Goal: Contribute content: Contribute content

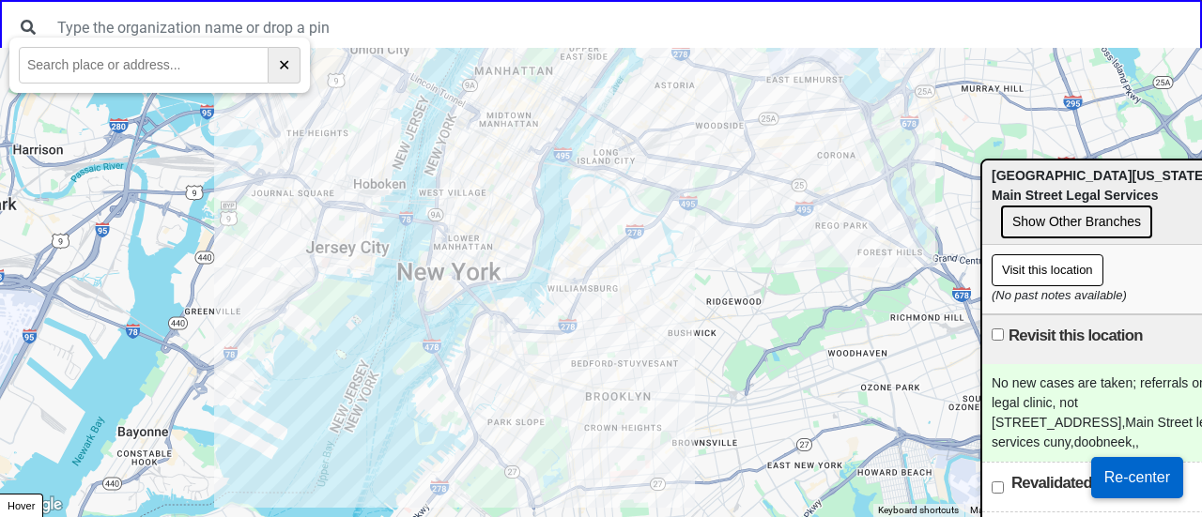
drag, startPoint x: 1048, startPoint y: 177, endPoint x: 993, endPoint y: 84, distance: 108.5
click at [997, 168] on span "⋮ City University of New York (CUNY) - Main Street Legal Services" at bounding box center [1127, 185] width 273 height 35
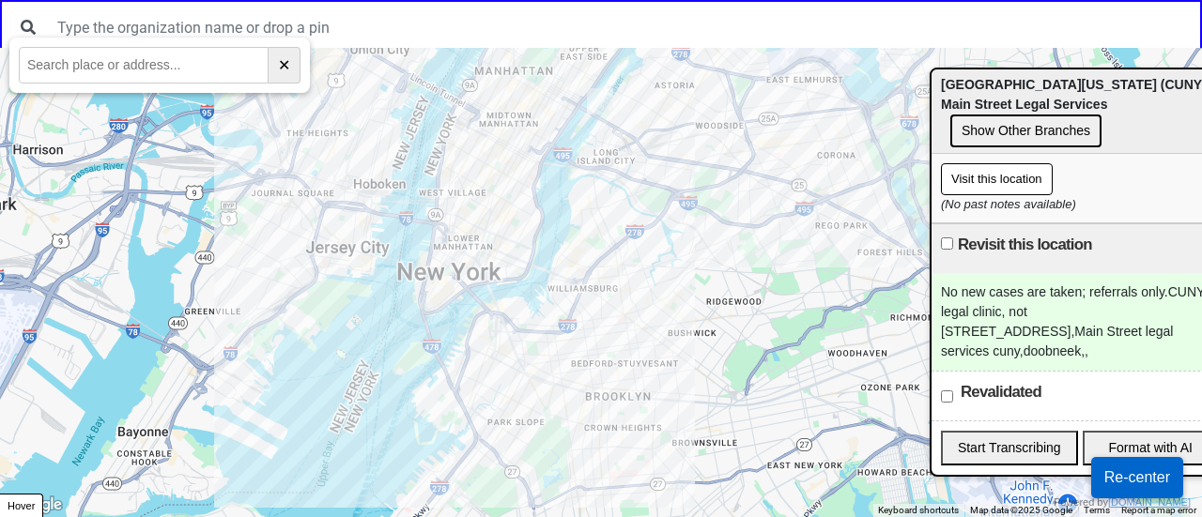
click at [1038, 291] on div "No new cases are taken; referrals only.CUNY legal clinic, not 2 Court Square We…" at bounding box center [1079, 322] width 297 height 98
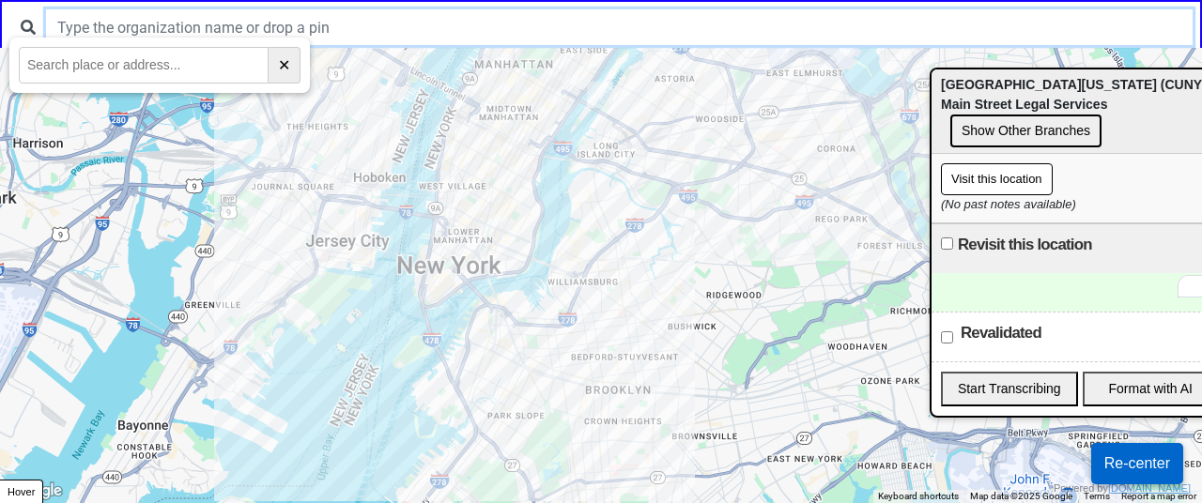
click at [549, 12] on input "text" at bounding box center [619, 27] width 1146 height 36
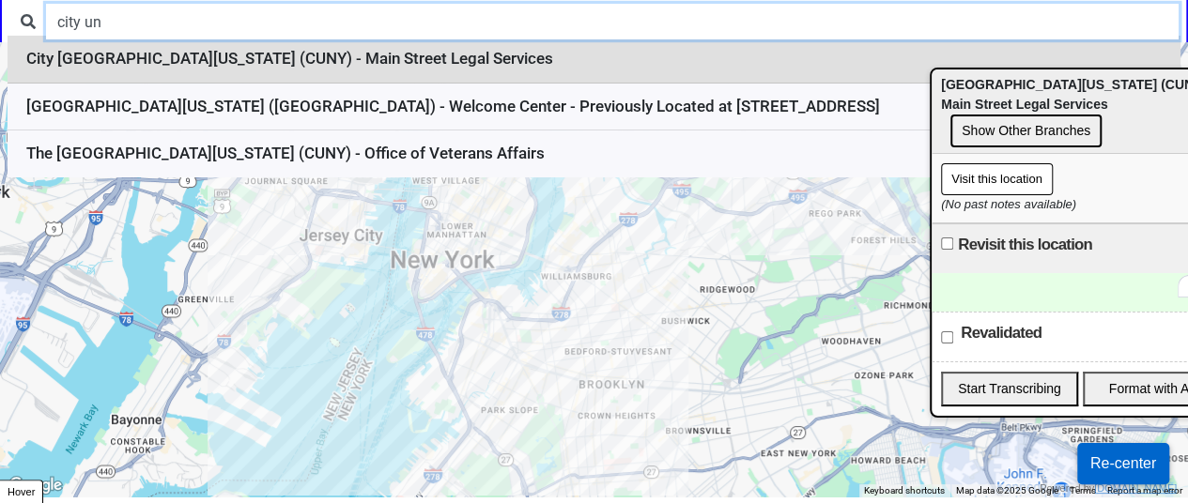
scroll to position [8, 0]
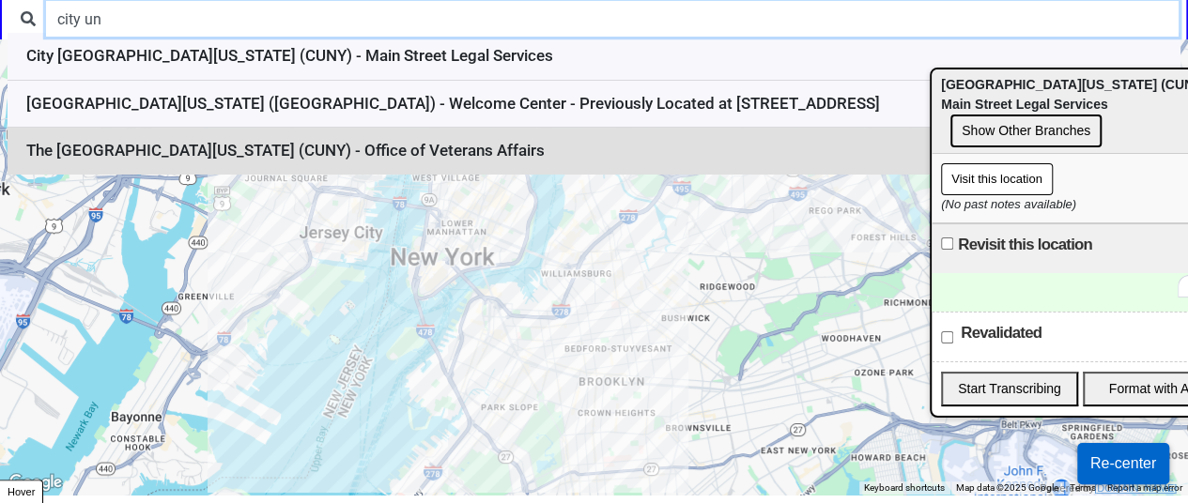
type input "city un"
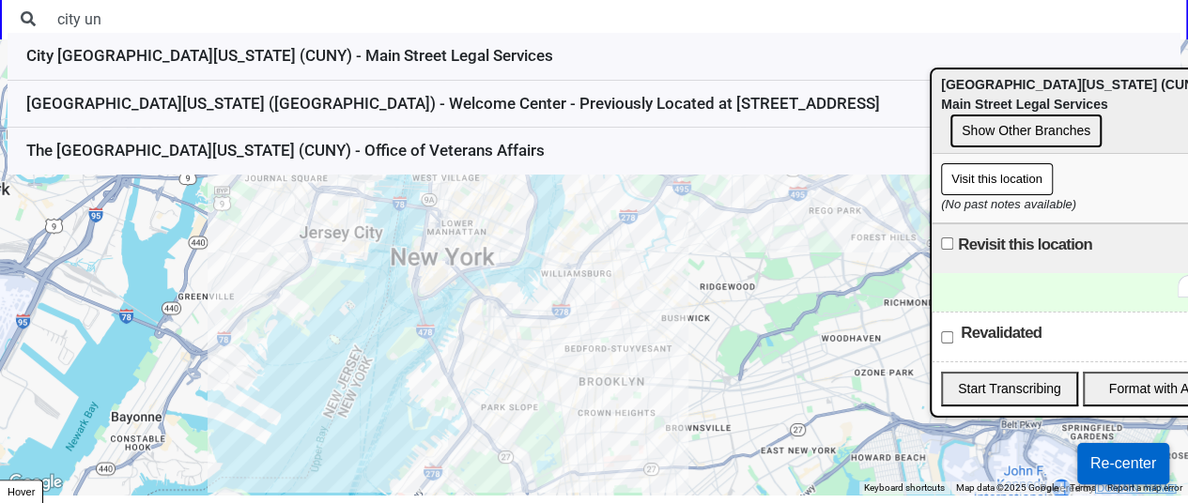
click at [417, 146] on li "The City University of New York (CUNY) - Office of Veterans Affairs" at bounding box center [594, 151] width 1172 height 47
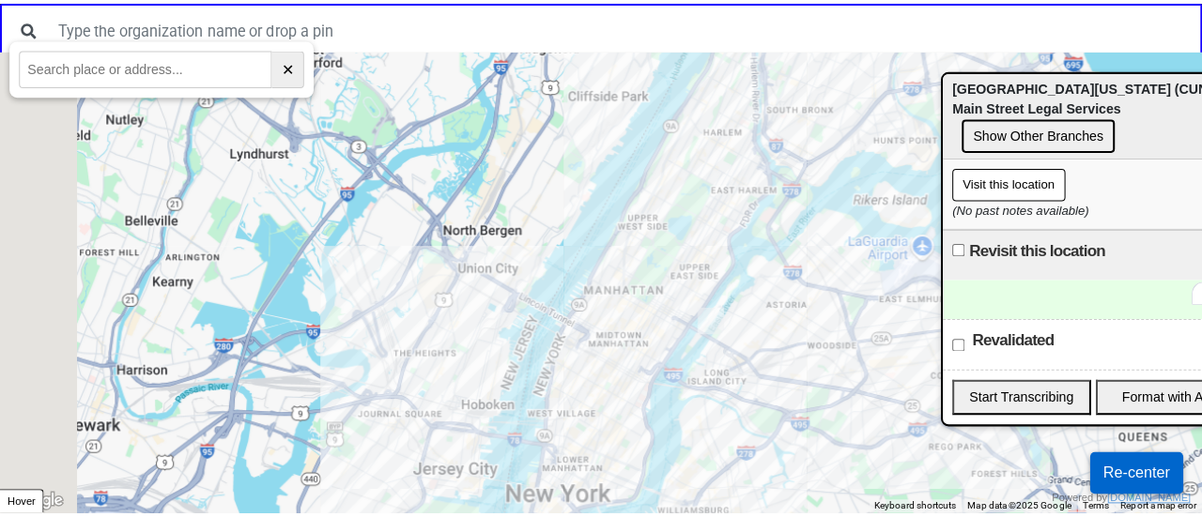
scroll to position [0, 0]
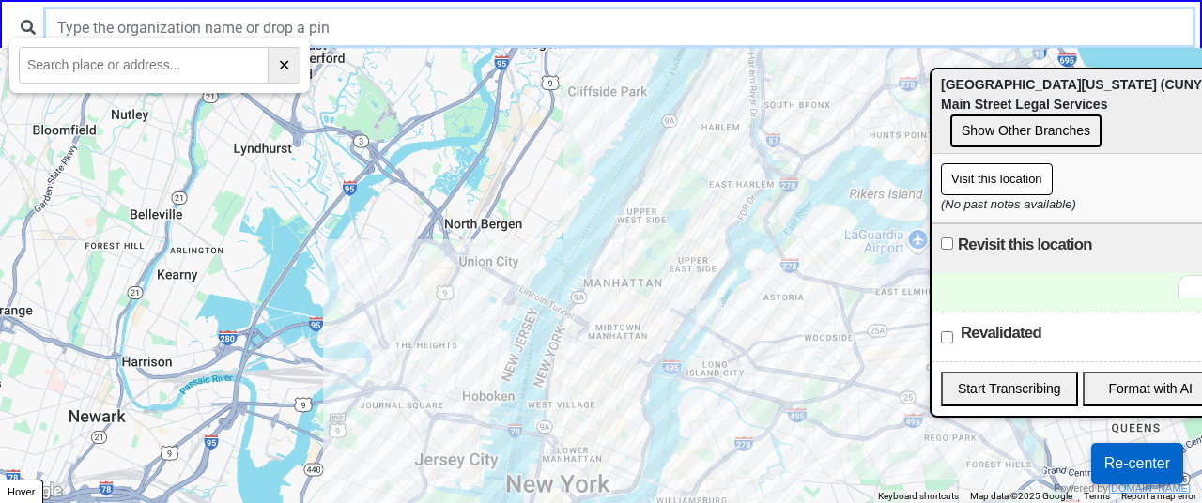
click at [192, 27] on input "text" at bounding box center [619, 27] width 1146 height 36
drag, startPoint x: 1048, startPoint y: 100, endPoint x: 1197, endPoint y: 96, distance: 149.3
click at [1201, 104] on span "⋮ City University of New York (CUNY) - Main Street Legal Services" at bounding box center [1080, 94] width 273 height 35
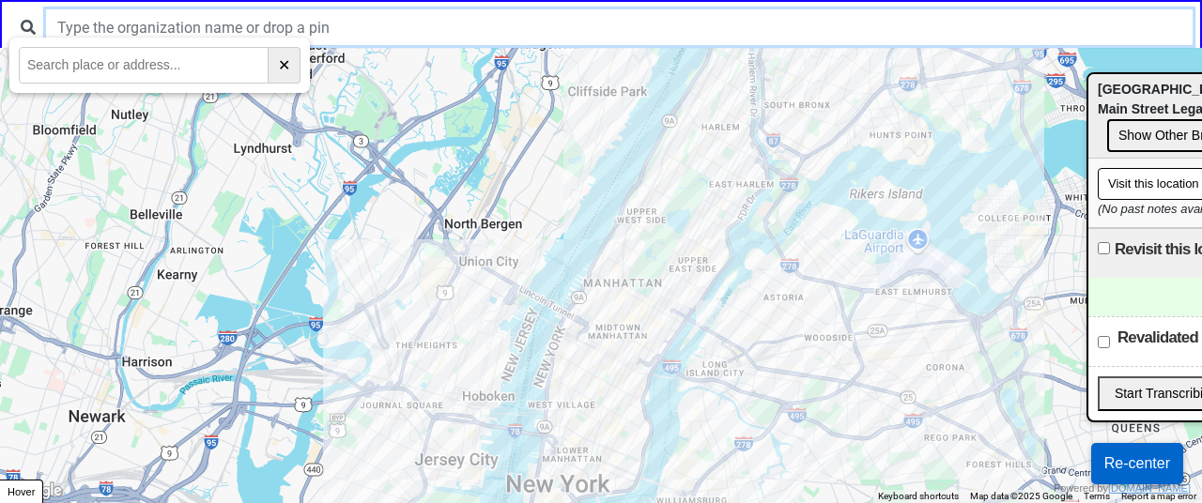
click at [479, 32] on input "text" at bounding box center [619, 27] width 1146 height 36
click at [82, 35] on input "ark im" at bounding box center [619, 27] width 1146 height 36
click at [83, 35] on input "ark im" at bounding box center [619, 27] width 1146 height 36
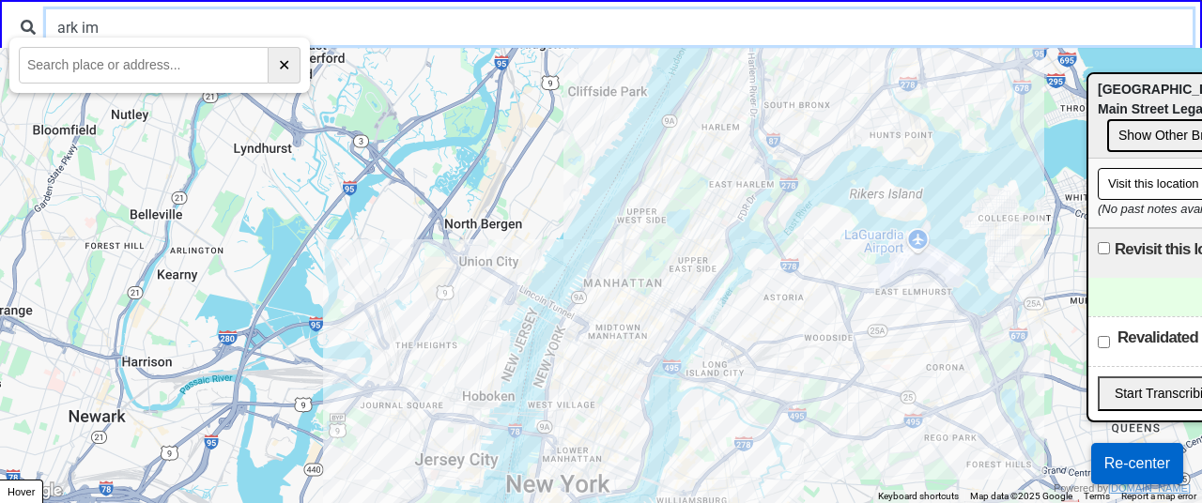
click at [83, 35] on input "ark im" at bounding box center [619, 27] width 1146 height 36
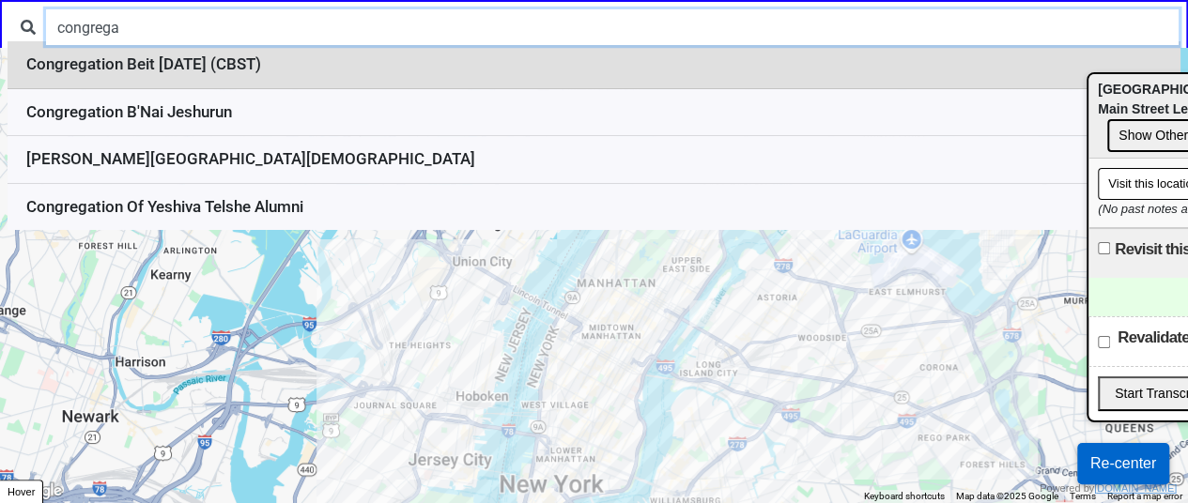
type input "congrega"
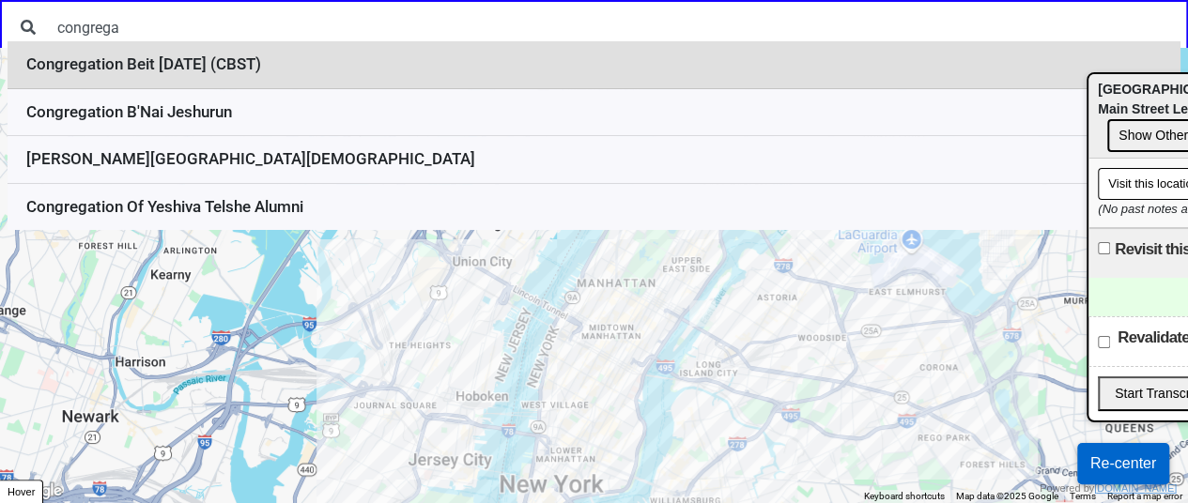
click at [298, 69] on li "Congregation Beit Simchat Torah (CBST)" at bounding box center [594, 65] width 1172 height 48
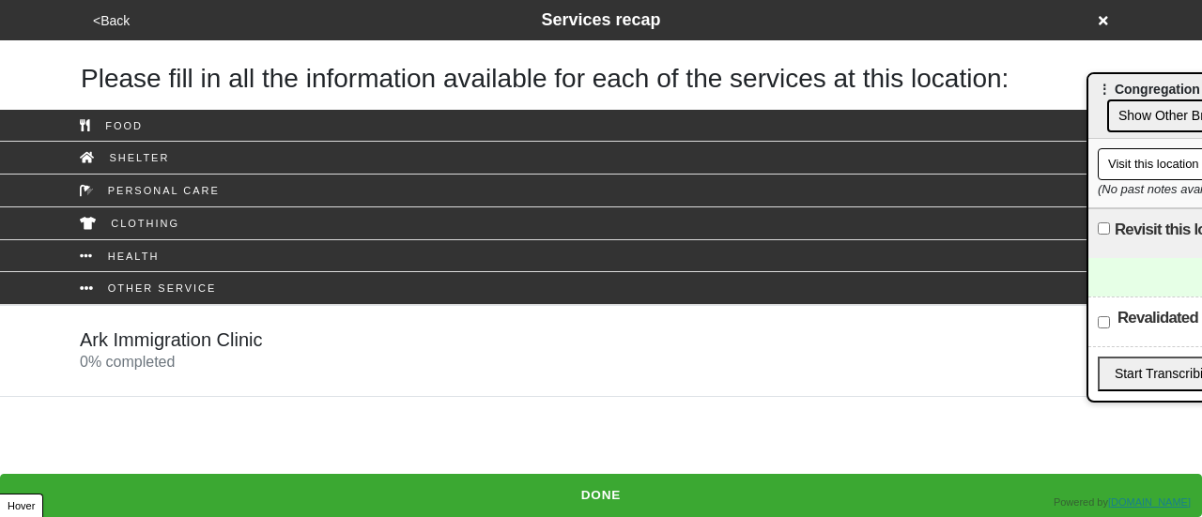
click at [283, 362] on div "Ark Immigration Clinic 0 % completed" at bounding box center [601, 351] width 1070 height 45
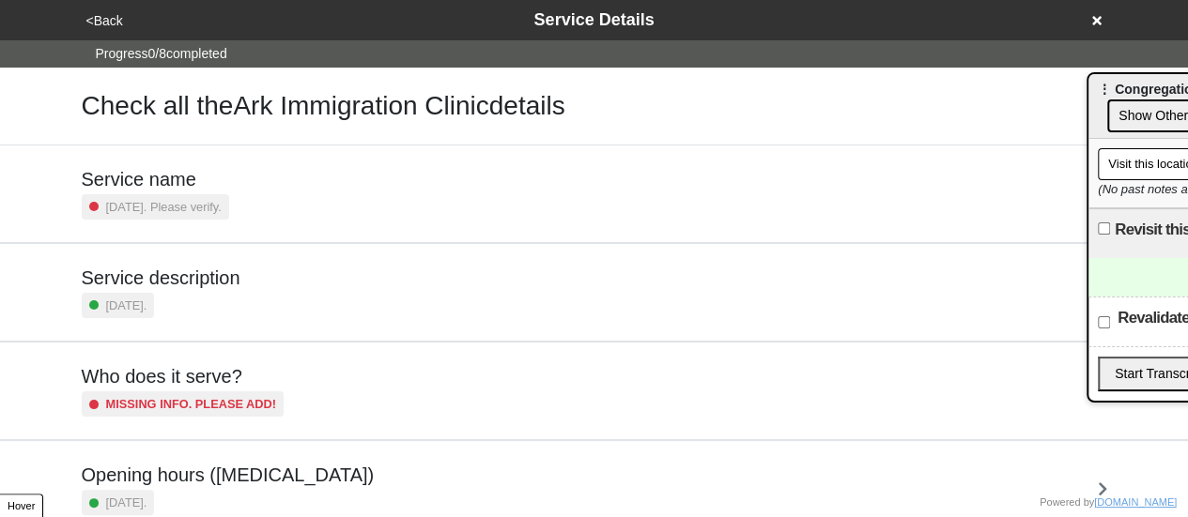
click at [298, 299] on div "Service description 7 days ago." at bounding box center [594, 293] width 1025 height 52
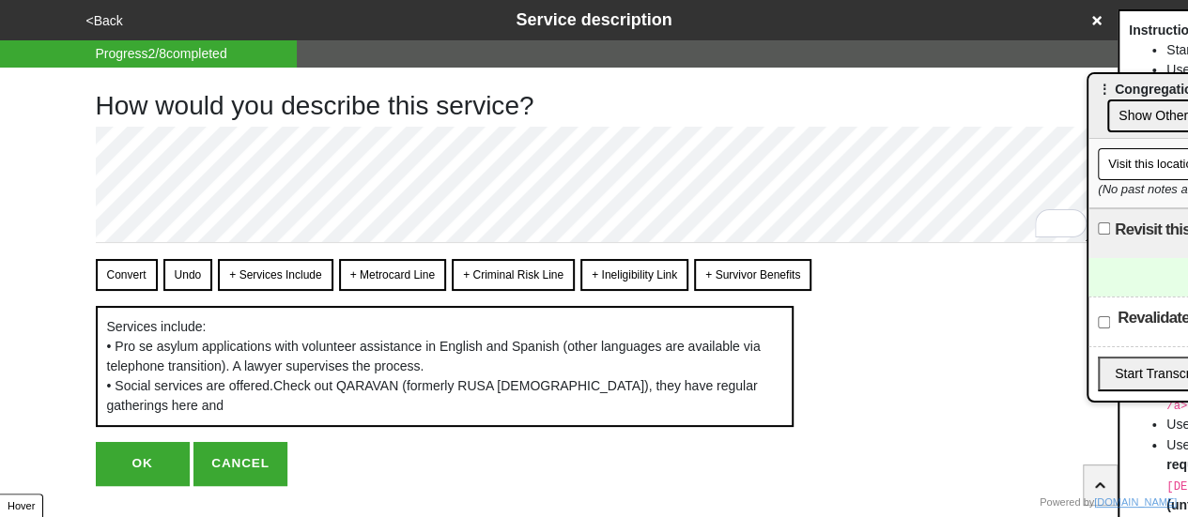
click at [124, 268] on button "Convert" at bounding box center [127, 275] width 62 height 32
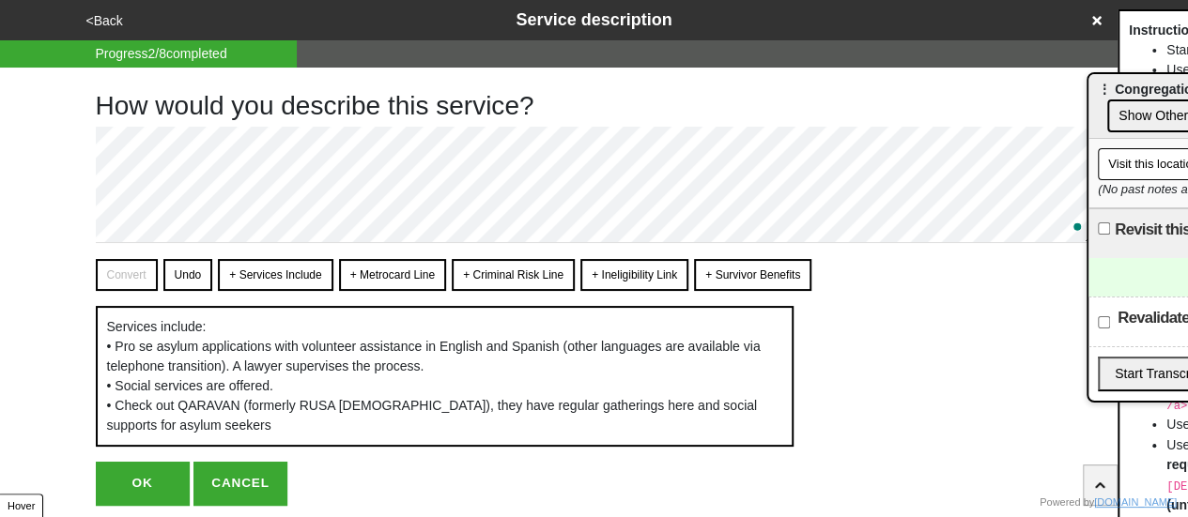
type textarea "x"
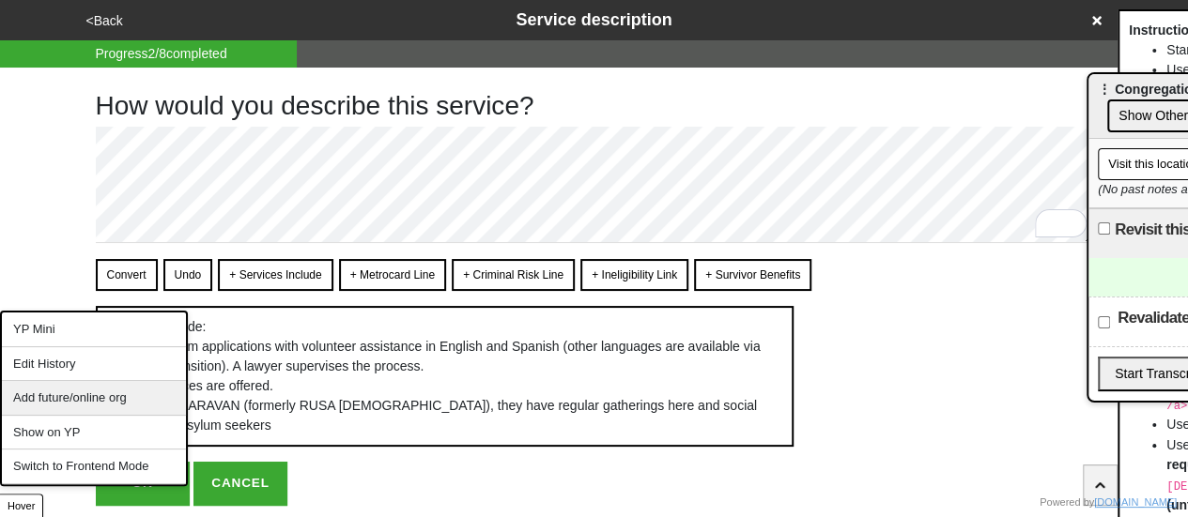
click at [98, 395] on div "Add future/online org" at bounding box center [94, 398] width 184 height 35
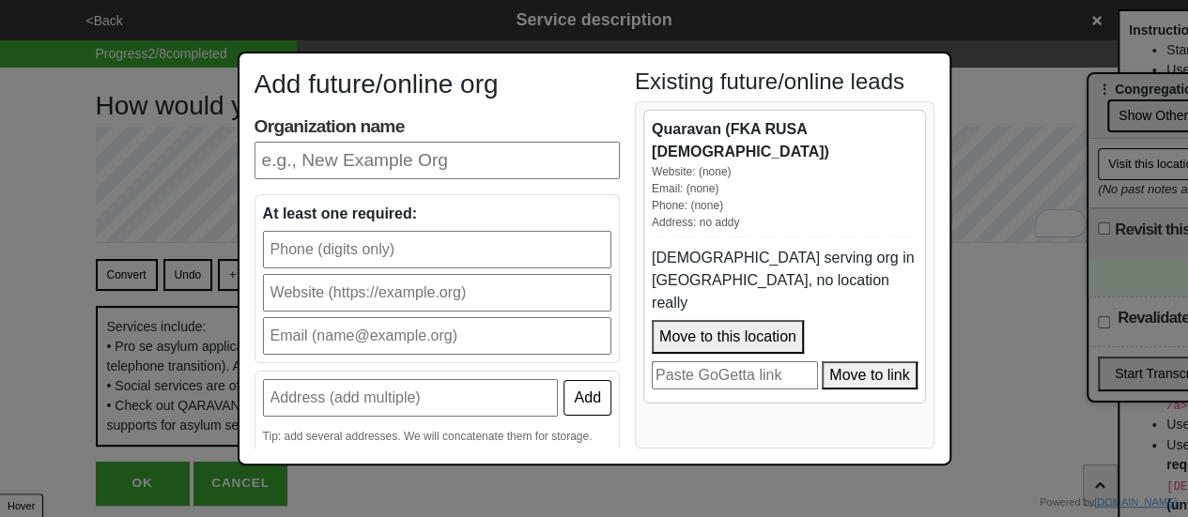
click at [757, 320] on button "Move to this location" at bounding box center [727, 337] width 152 height 34
click at [973, 317] on div "Add future/online org Organization name At least one required: Add Tip: add sev…" at bounding box center [594, 258] width 1188 height 517
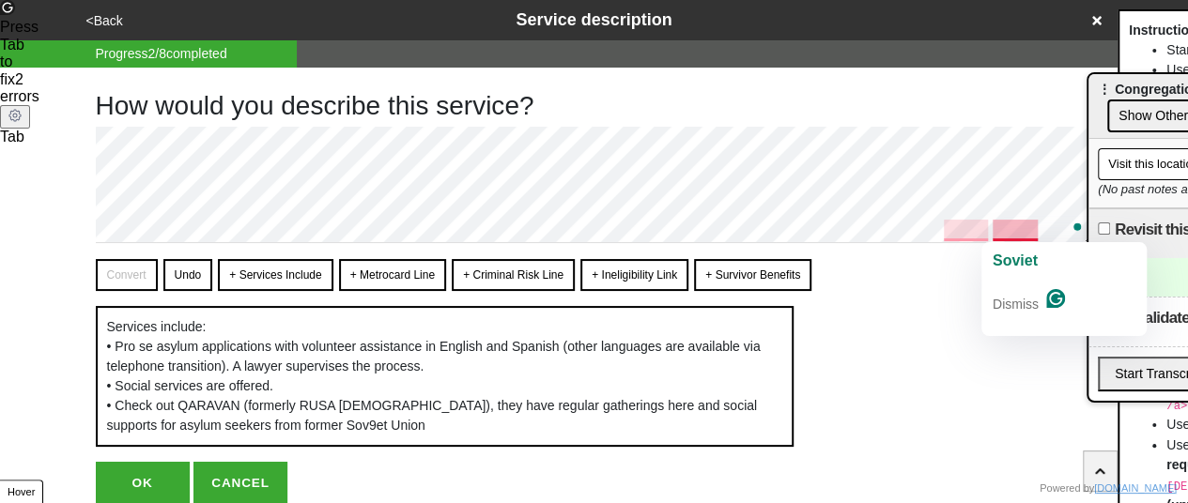
click at [1021, 245] on div "Soviet Dismiss" at bounding box center [1063, 289] width 165 height 94
click at [1025, 257] on span "Soviet" at bounding box center [1014, 261] width 45 height 16
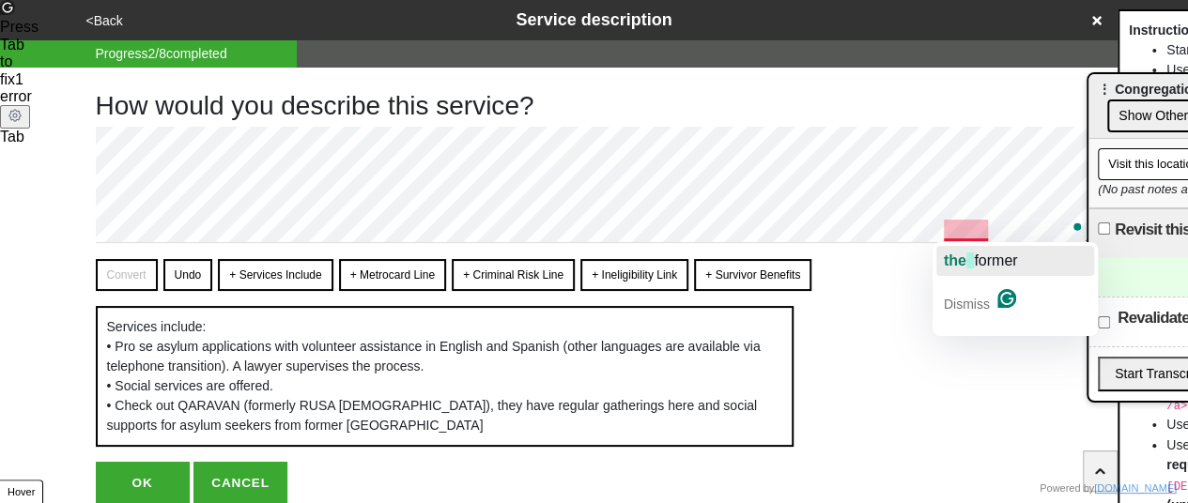
click at [982, 254] on span "former" at bounding box center [994, 261] width 43 height 16
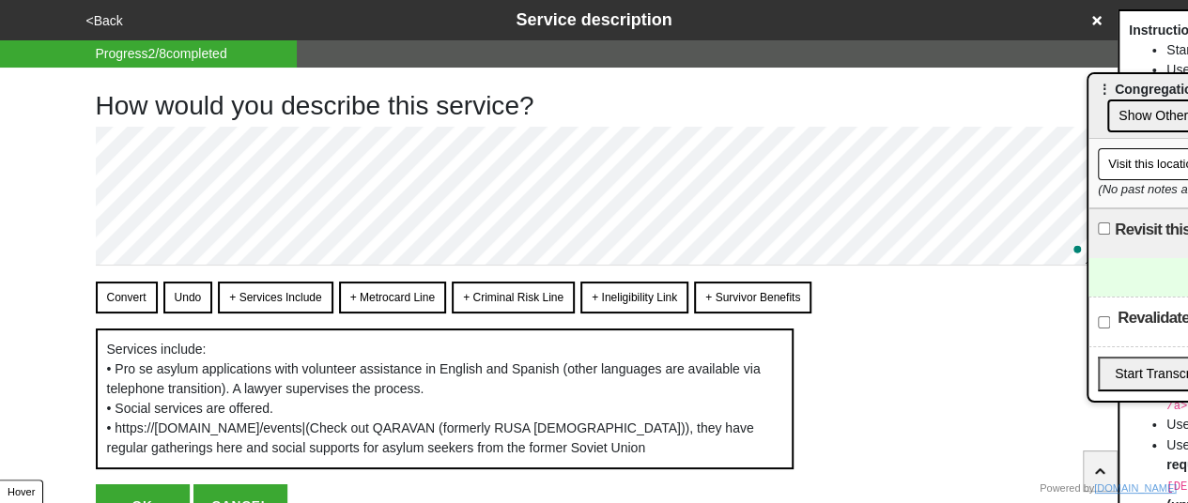
click at [122, 295] on button "Convert" at bounding box center [127, 298] width 62 height 32
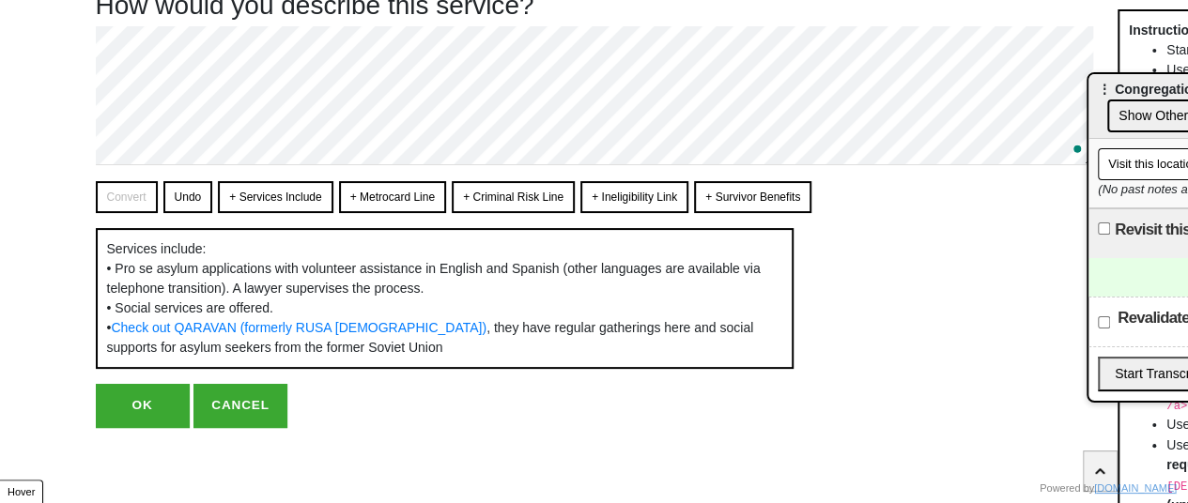
scroll to position [137, 0]
click at [139, 410] on button "OK" at bounding box center [143, 405] width 94 height 43
type textarea "x"
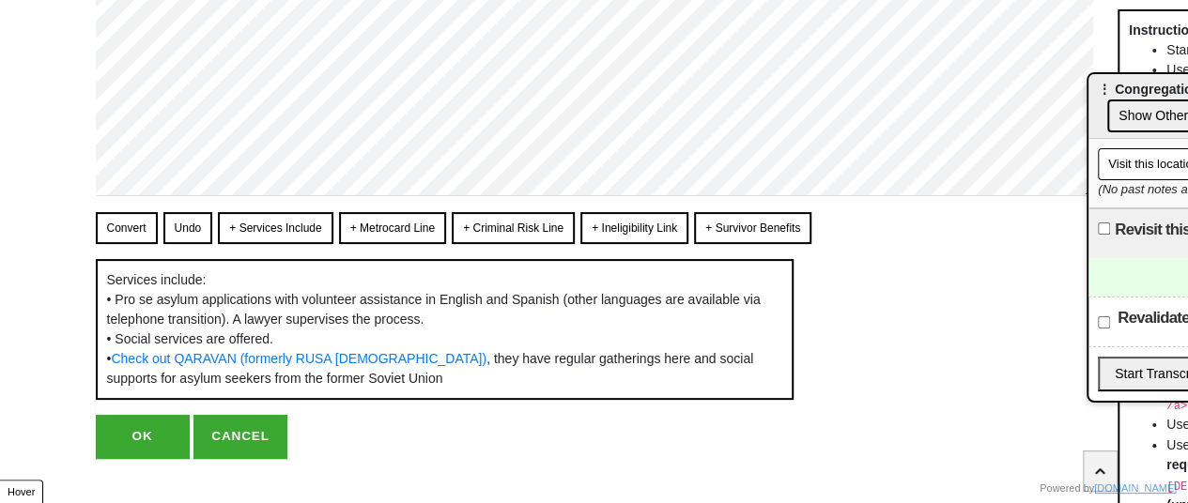
scroll to position [0, 0]
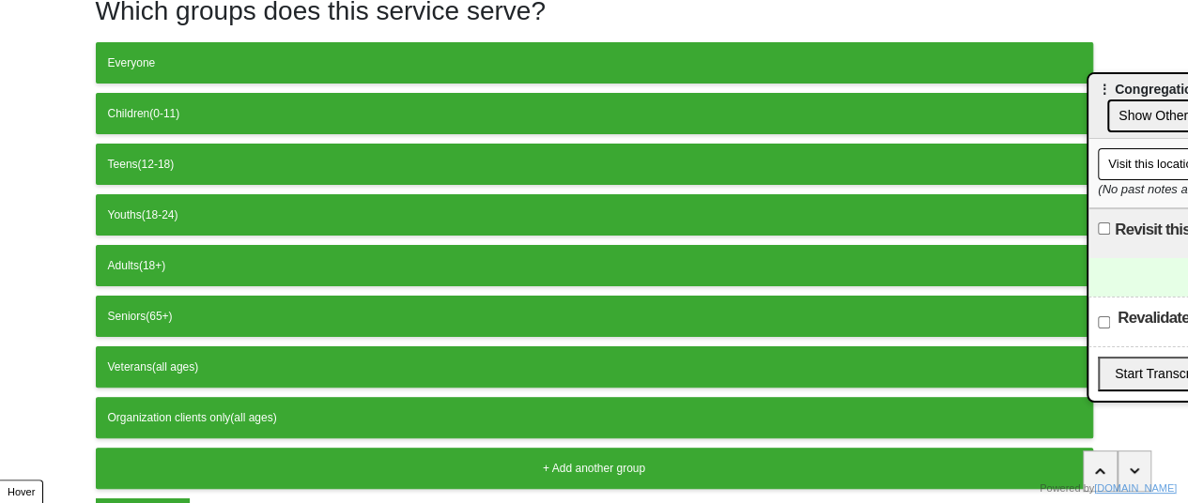
scroll to position [202, 0]
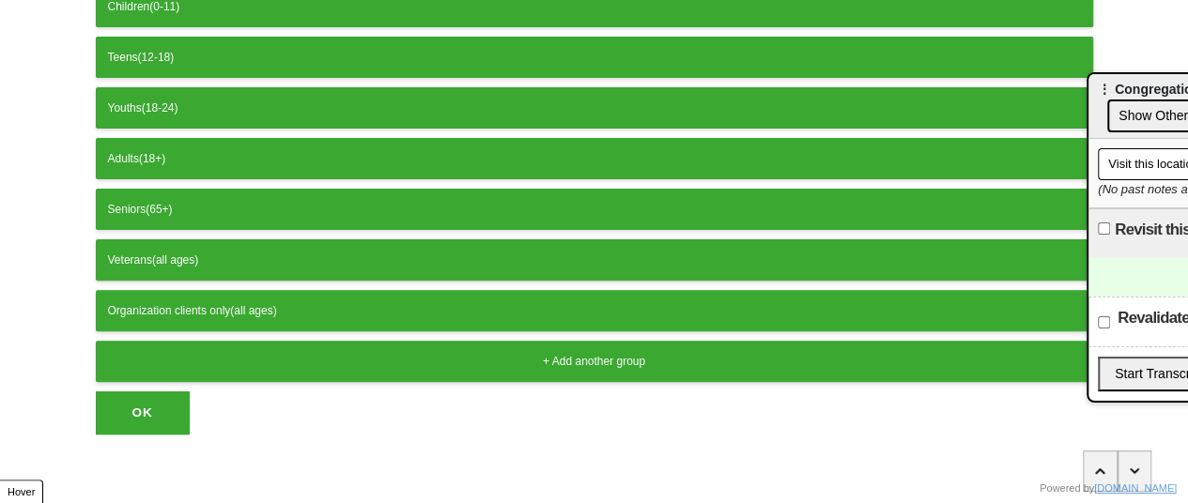
click at [146, 398] on button "OK" at bounding box center [143, 412] width 94 height 43
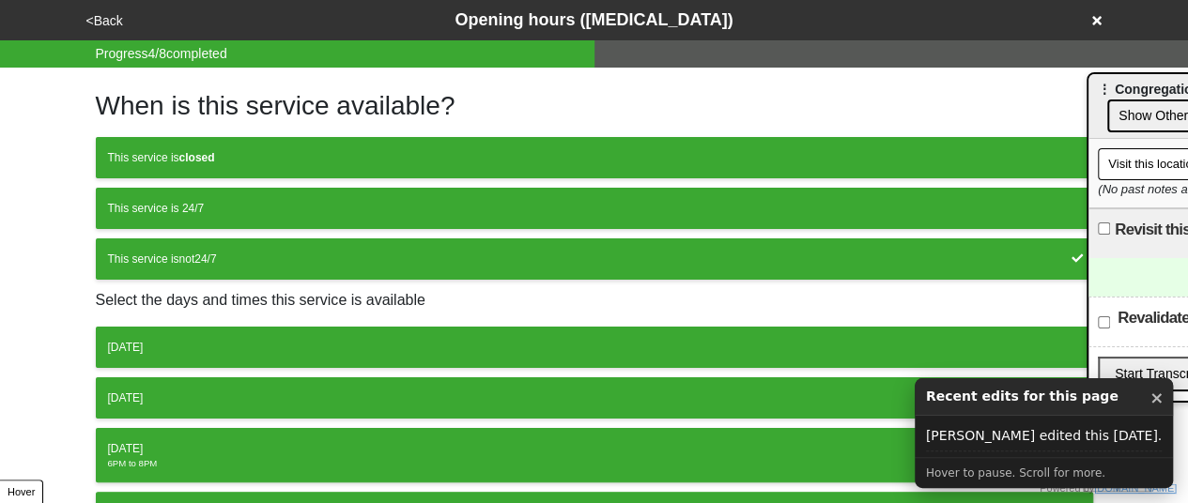
click at [112, 23] on button "<Back" at bounding box center [105, 21] width 48 height 22
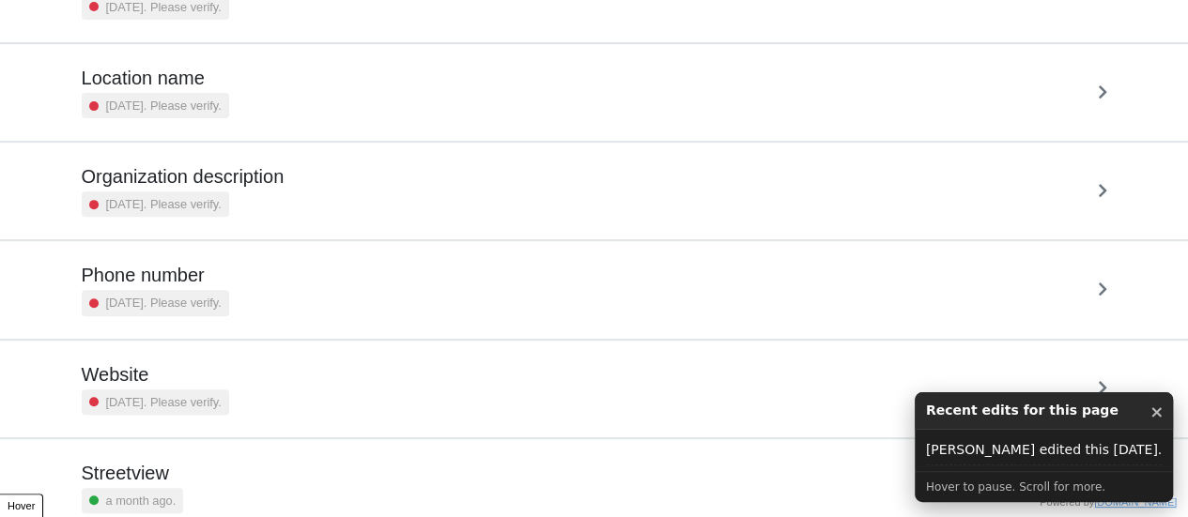
scroll to position [357, 0]
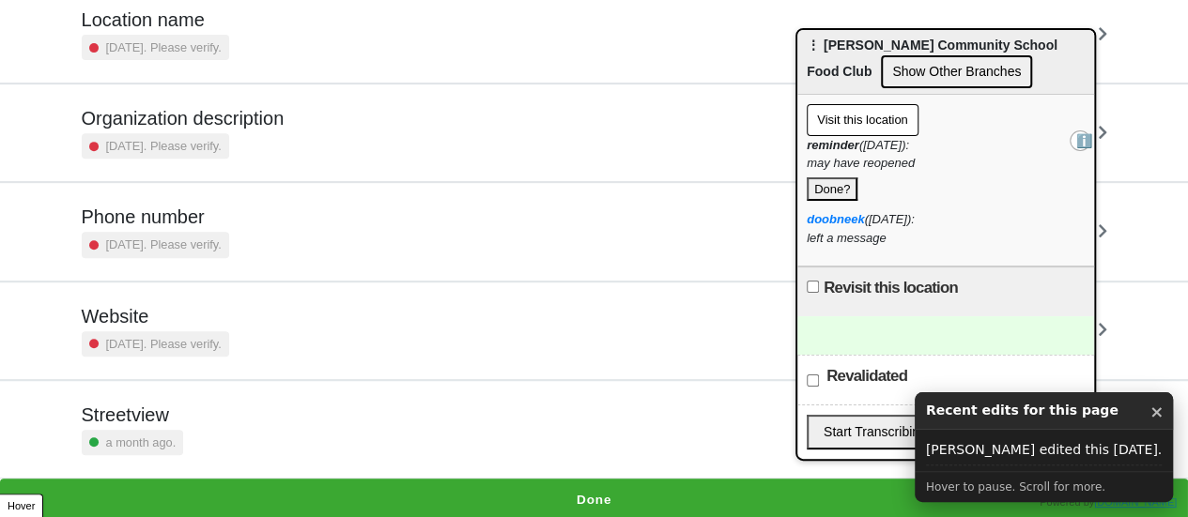
drag, startPoint x: 1125, startPoint y: 91, endPoint x: 800, endPoint y: 44, distance: 328.2
click at [806, 40] on span "⋮ Curtis Community School Food Club" at bounding box center [931, 58] width 251 height 41
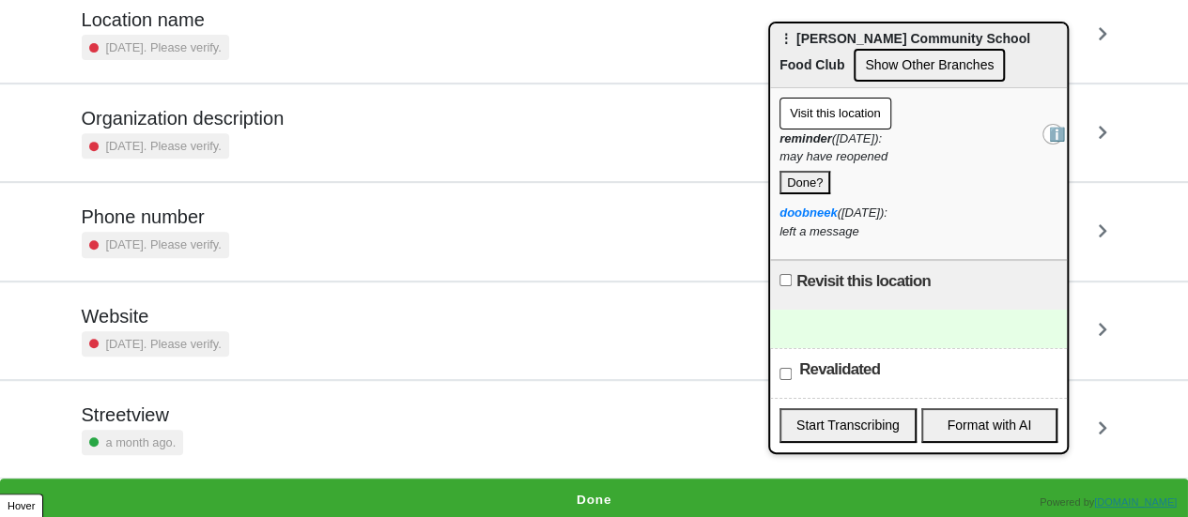
click at [205, 217] on h5 "Phone number" at bounding box center [155, 217] width 147 height 23
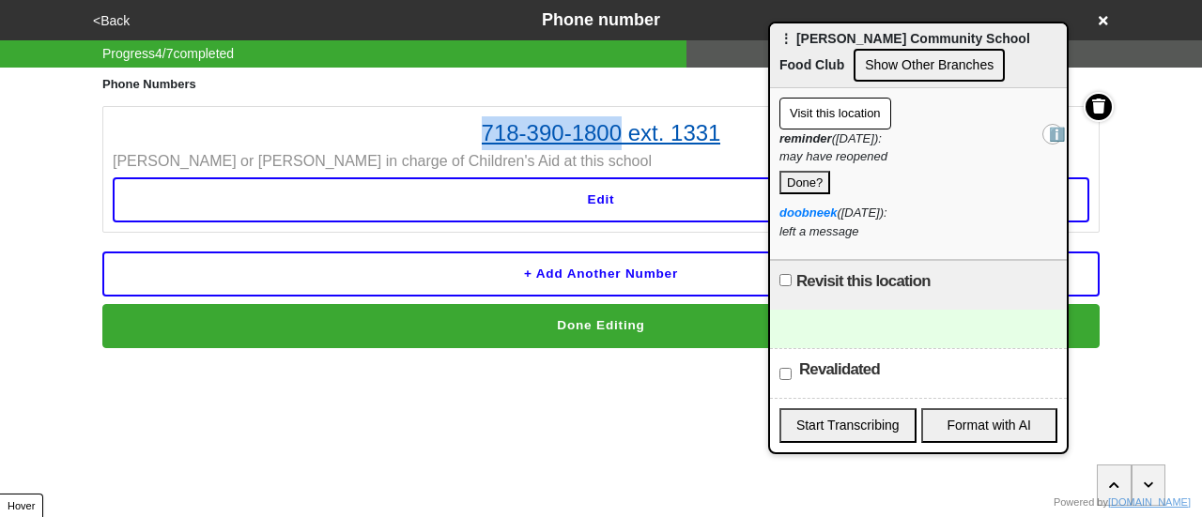
drag, startPoint x: 415, startPoint y: 115, endPoint x: 606, endPoint y: 118, distance: 191.5
click at [614, 118] on li "718-390-1800 ext. 1331 Sheril or Felicia in charge of Children's Aid at this sc…" at bounding box center [600, 169] width 997 height 127
copy link "718-390-180"
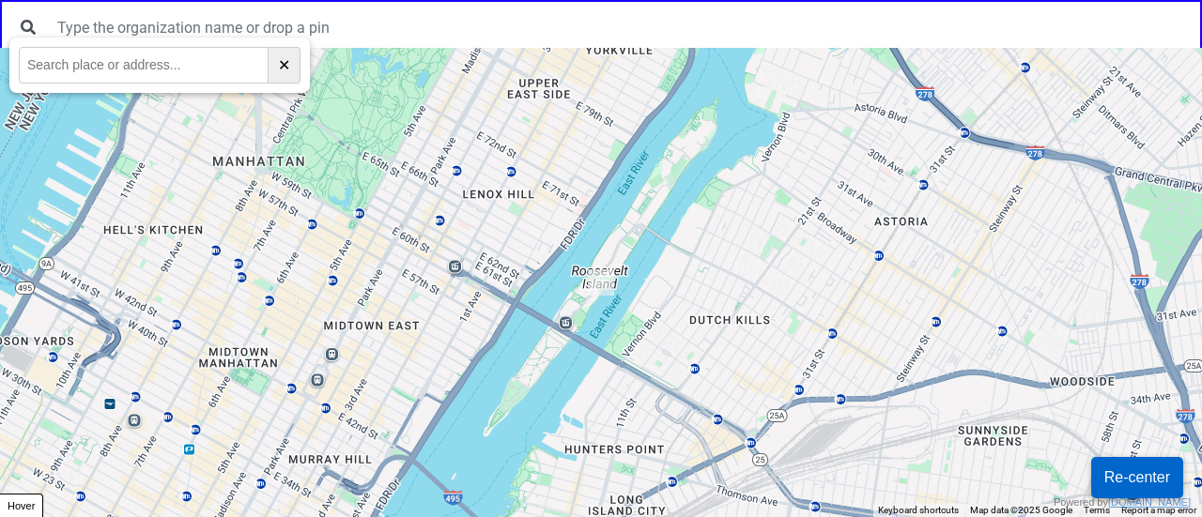
paste input "[STREET_ADDRESS][DEMOGRAPHIC_DATA]"
type input "[STREET_ADDRESS][DEMOGRAPHIC_DATA]"
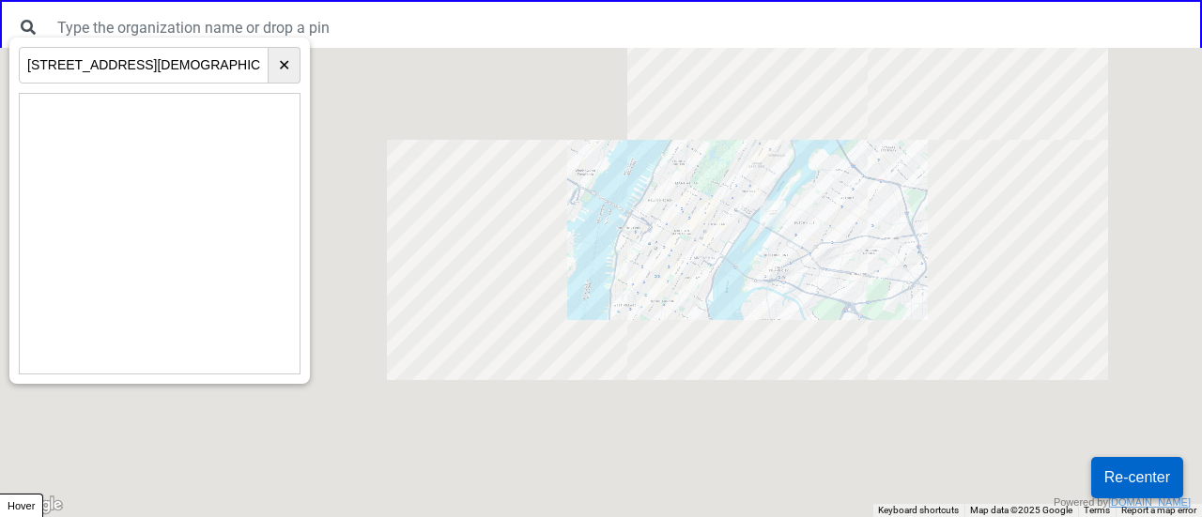
drag, startPoint x: 702, startPoint y: 288, endPoint x: 694, endPoint y: 146, distance: 142.9
click at [694, 146] on div at bounding box center [601, 282] width 1202 height 469
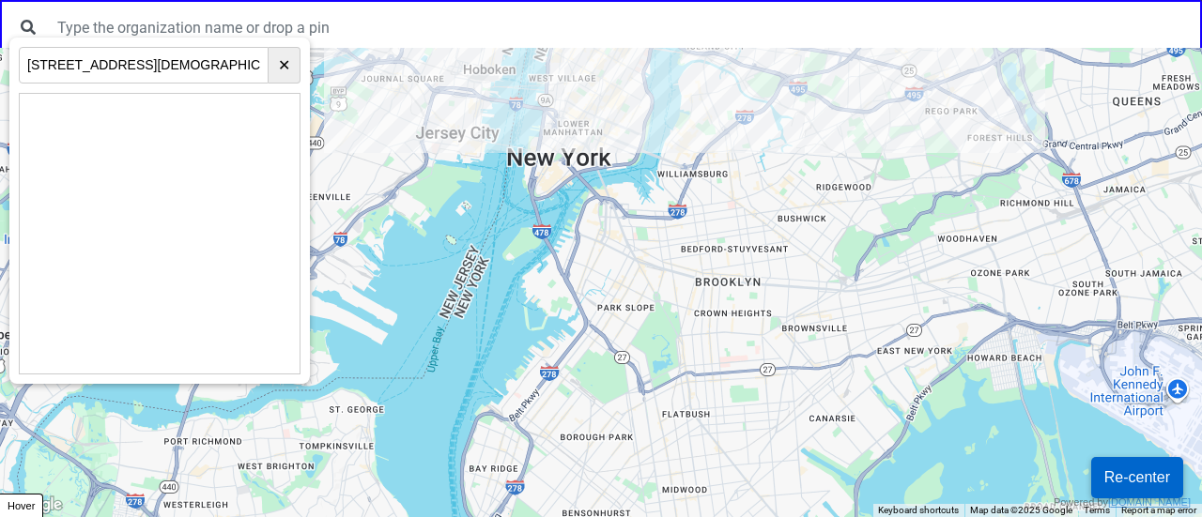
drag, startPoint x: 829, startPoint y: 287, endPoint x: 814, endPoint y: 302, distance: 21.2
click at [804, 243] on div at bounding box center [601, 282] width 1202 height 469
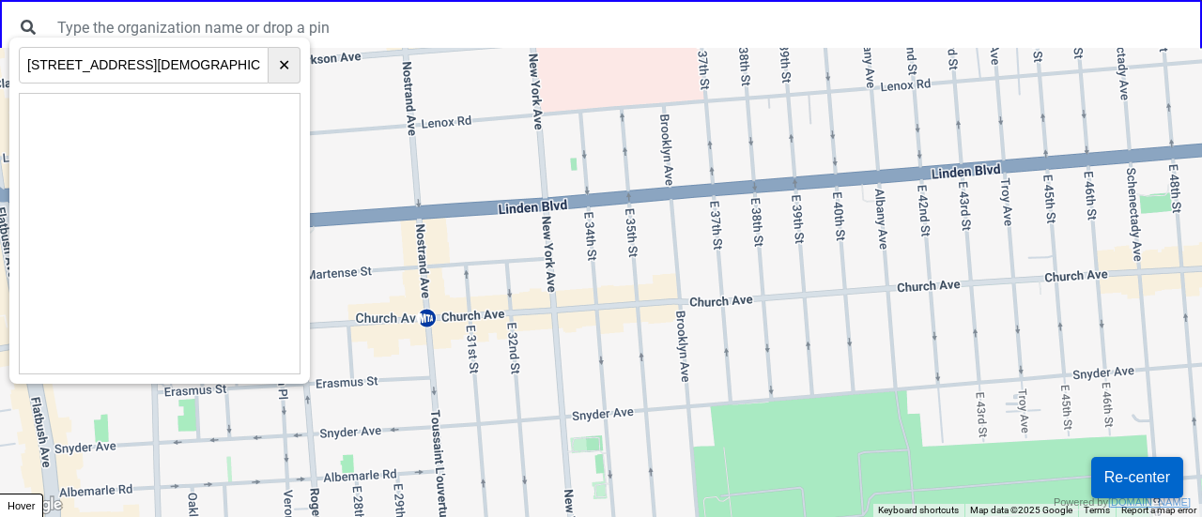
click at [785, 265] on div at bounding box center [601, 282] width 1202 height 469
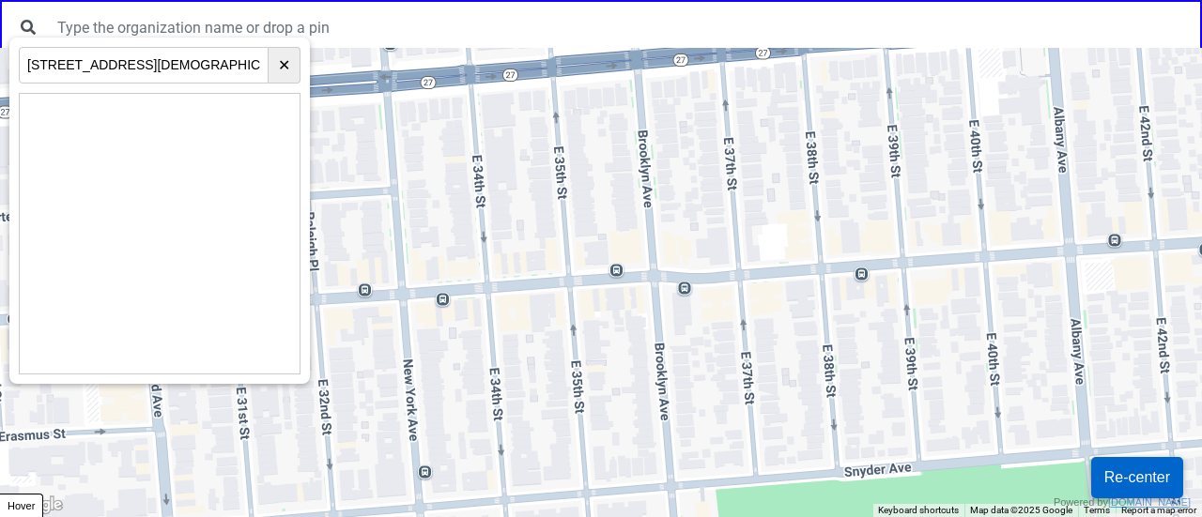
click at [631, 254] on div at bounding box center [601, 282] width 1202 height 469
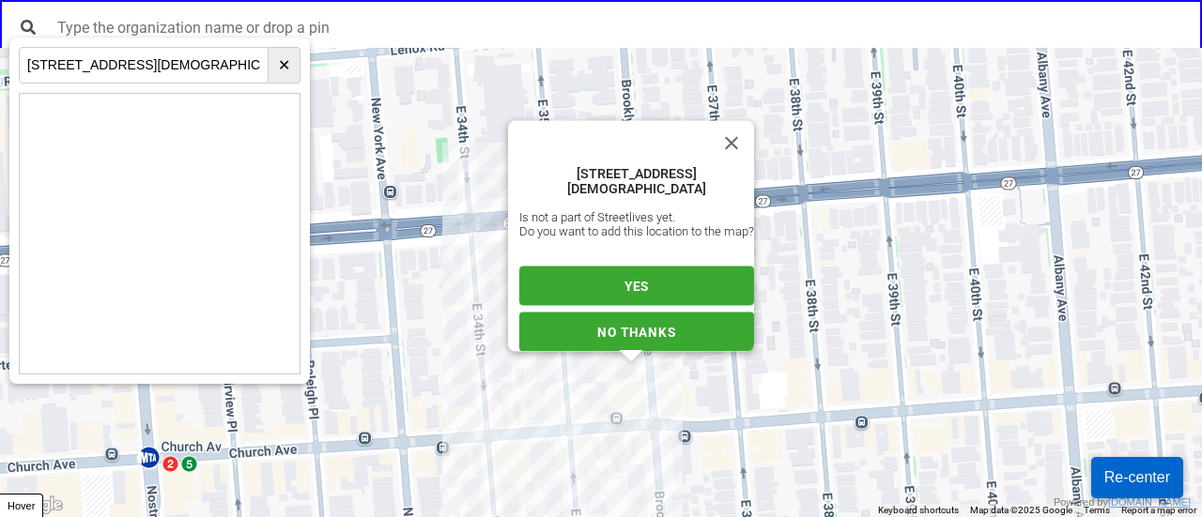
click at [637, 279] on span "YES" at bounding box center [636, 286] width 24 height 15
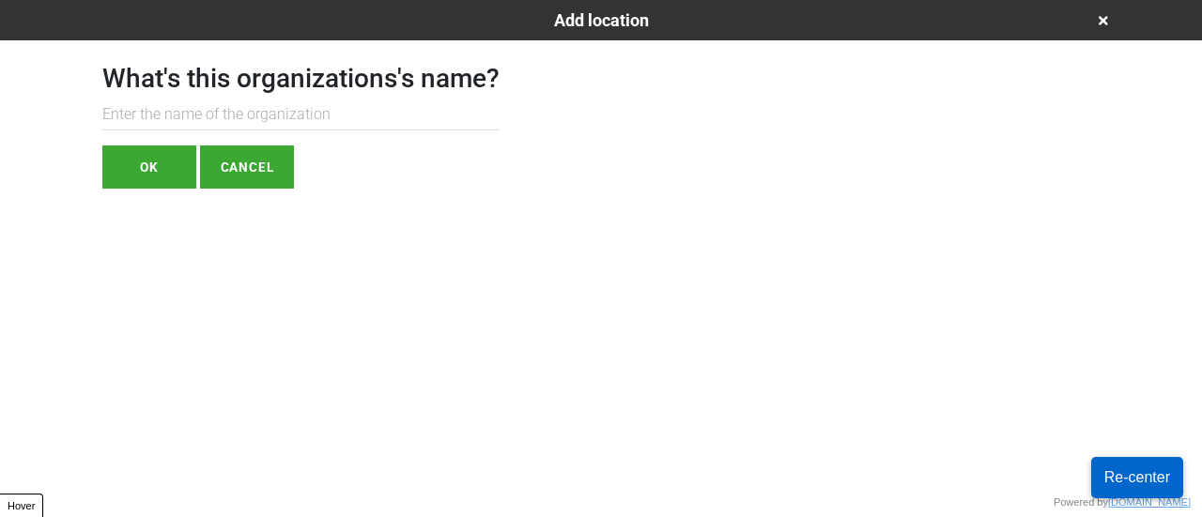
click at [122, 151] on button "OK" at bounding box center [149, 167] width 94 height 43
click at [175, 129] on div "What's this organizations's name? OK CANCEL" at bounding box center [300, 114] width 397 height 148
click at [162, 169] on button "OK" at bounding box center [149, 167] width 94 height 43
click at [175, 93] on h1 "What's this organizations's name?" at bounding box center [300, 79] width 397 height 32
click at [169, 114] on input "text" at bounding box center [300, 115] width 397 height 31
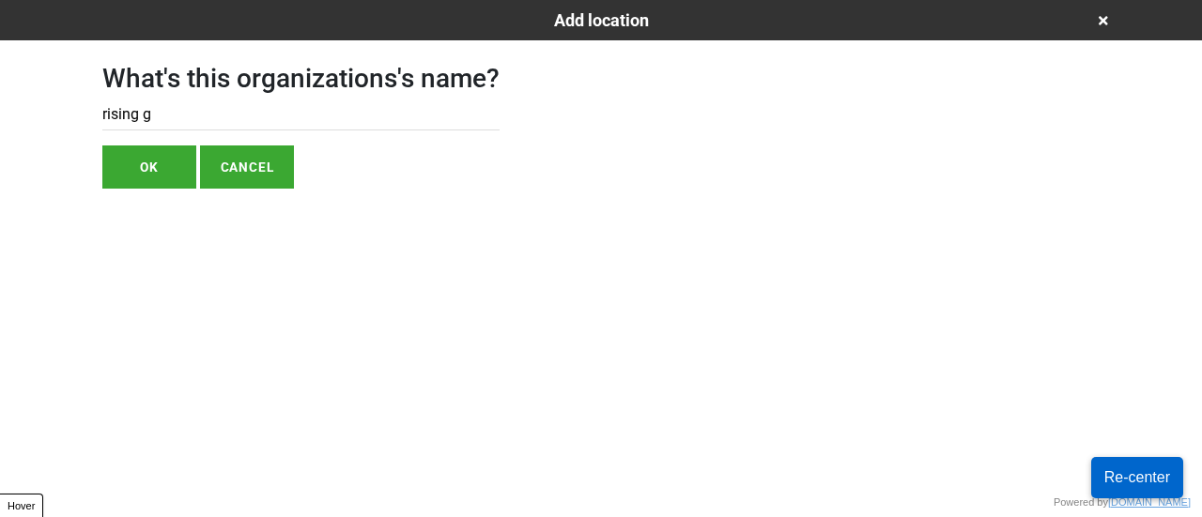
click at [169, 114] on input "rising g" at bounding box center [300, 115] width 397 height 31
paste input "Rising Ground"
type input "Rising Ground"
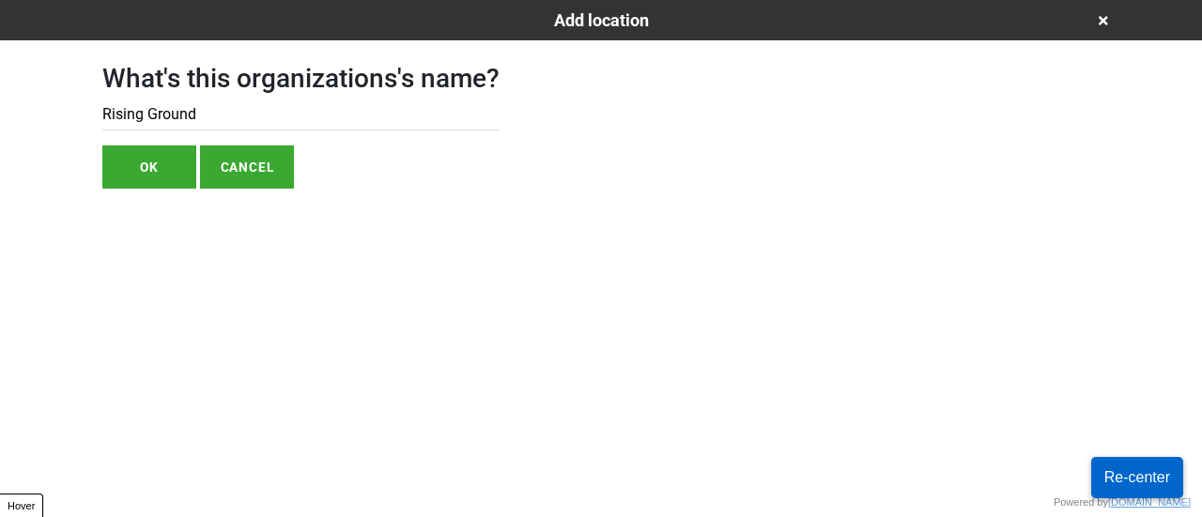
click at [182, 151] on button "OK" at bounding box center [149, 167] width 94 height 43
click at [148, 166] on button "OK" at bounding box center [149, 167] width 94 height 43
click at [1093, 20] on div "Add location" at bounding box center [600, 20] width 1027 height 25
click at [1100, 25] on icon at bounding box center [1102, 20] width 9 height 13
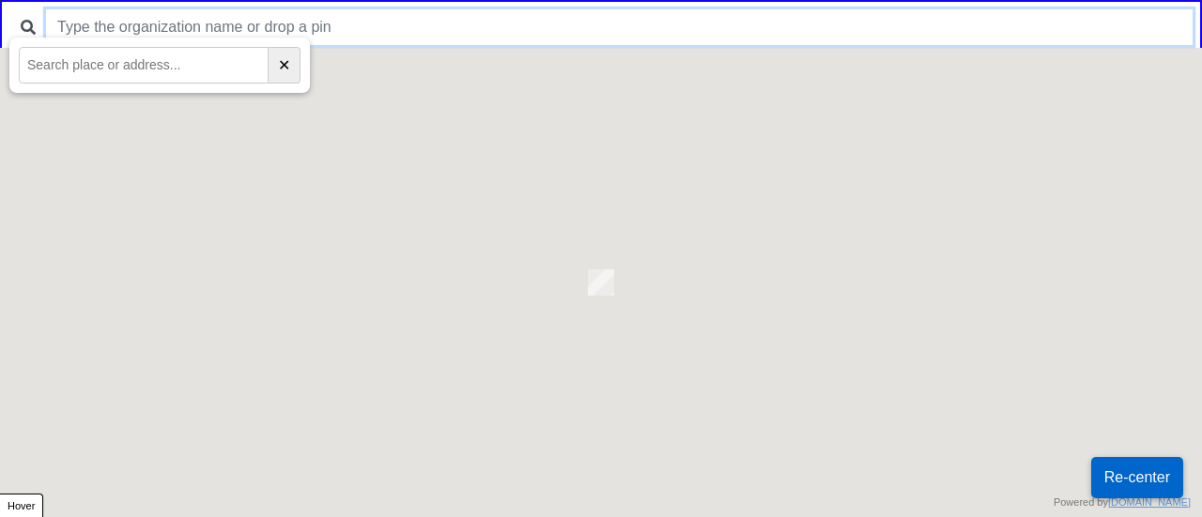
click at [315, 27] on input "text" at bounding box center [619, 27] width 1146 height 36
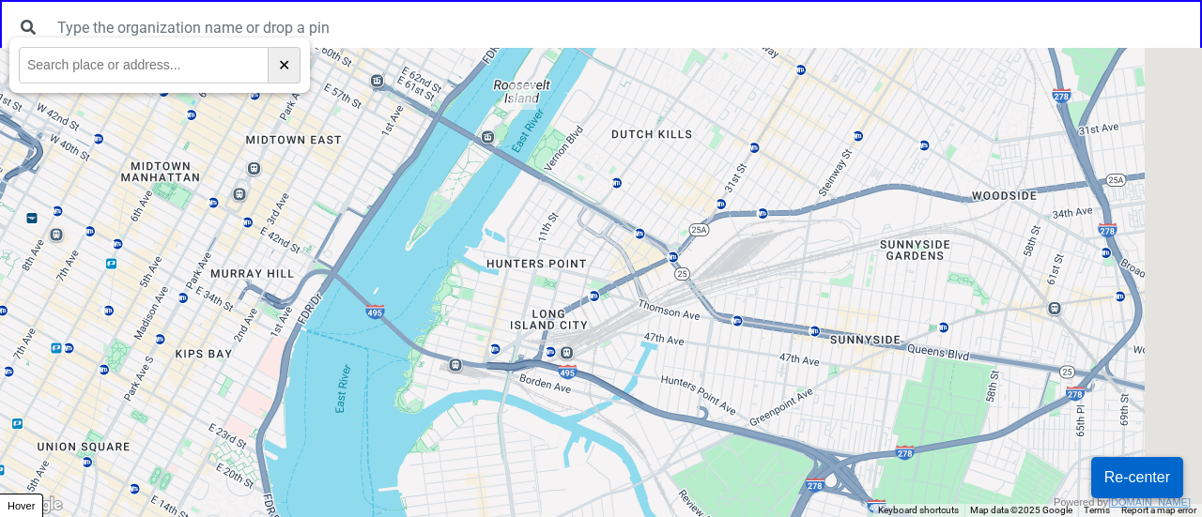
drag, startPoint x: 780, startPoint y: 358, endPoint x: 719, endPoint y: 186, distance: 182.3
click at [719, 187] on div at bounding box center [601, 282] width 1202 height 469
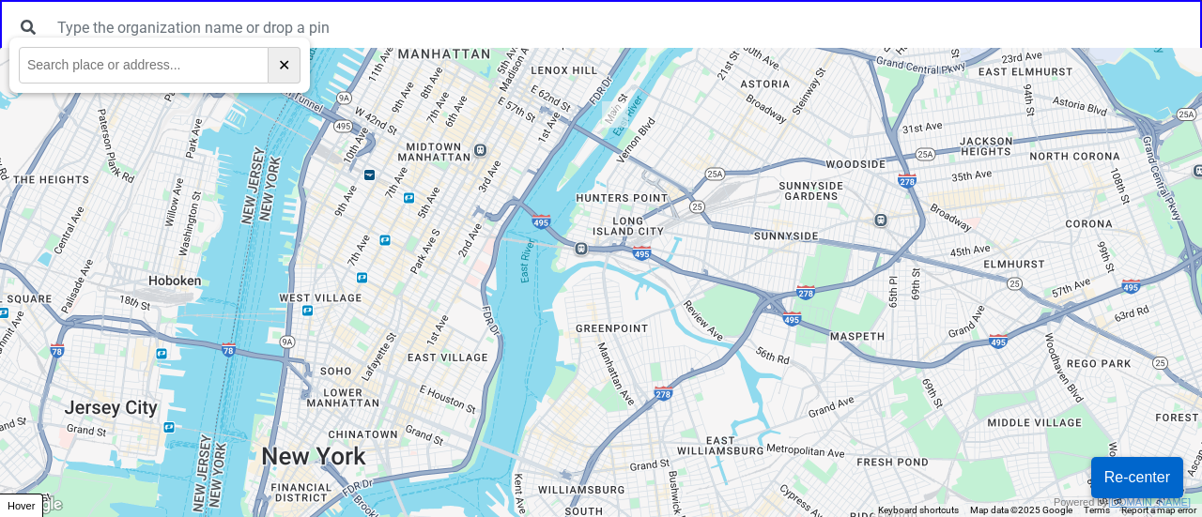
drag, startPoint x: 713, startPoint y: 329, endPoint x: 650, endPoint y: 49, distance: 286.7
click at [650, 51] on div at bounding box center [601, 282] width 1202 height 469
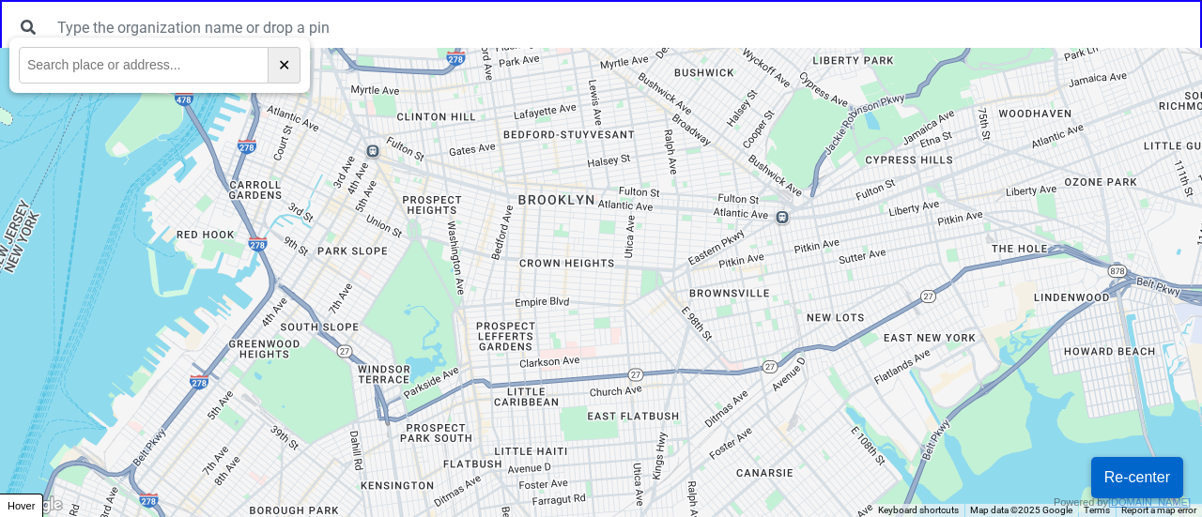
drag, startPoint x: 608, startPoint y: 430, endPoint x: 597, endPoint y: 286, distance: 144.1
click at [597, 286] on div at bounding box center [601, 282] width 1202 height 469
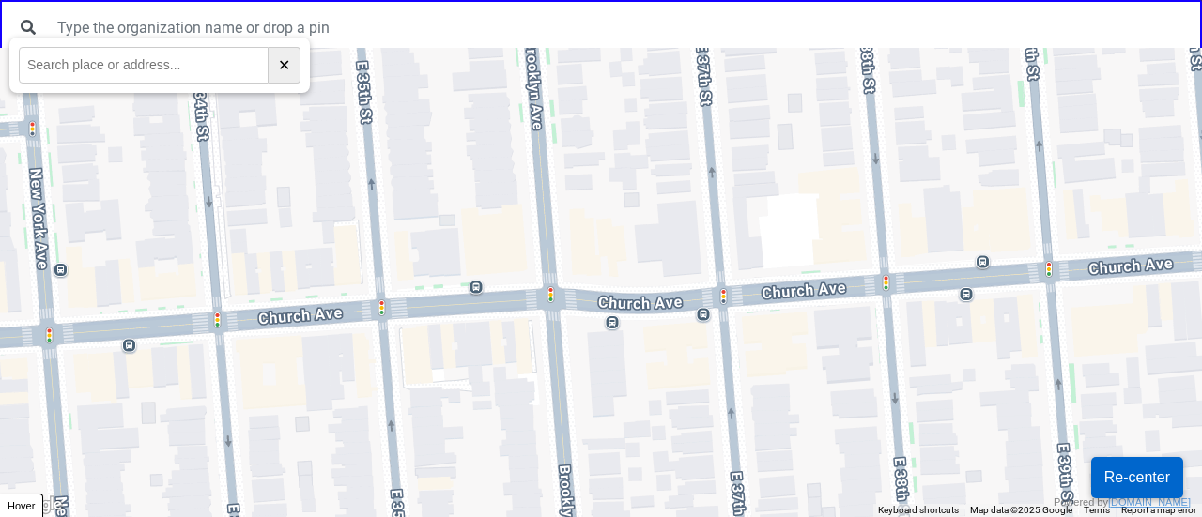
click at [501, 250] on div at bounding box center [601, 282] width 1202 height 469
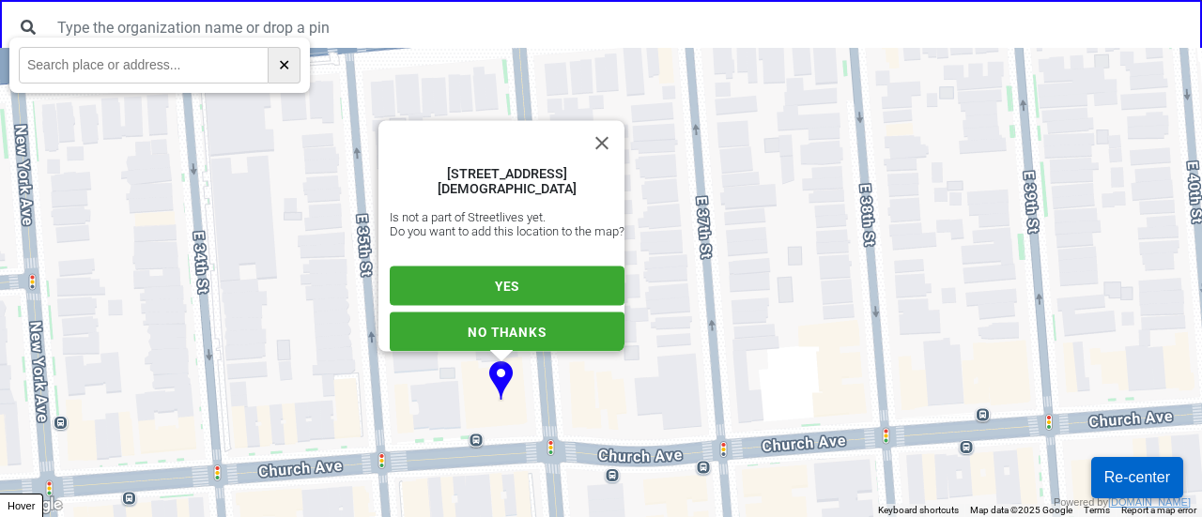
click at [495, 281] on span "YES" at bounding box center [507, 286] width 24 height 15
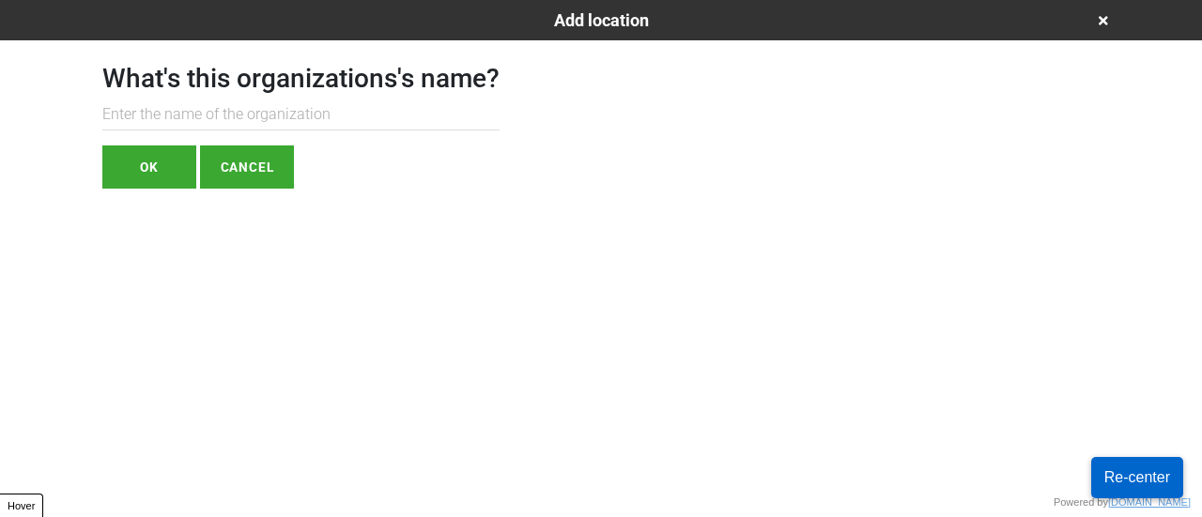
click at [319, 127] on input "text" at bounding box center [300, 115] width 397 height 31
paste input "Rising Ground"
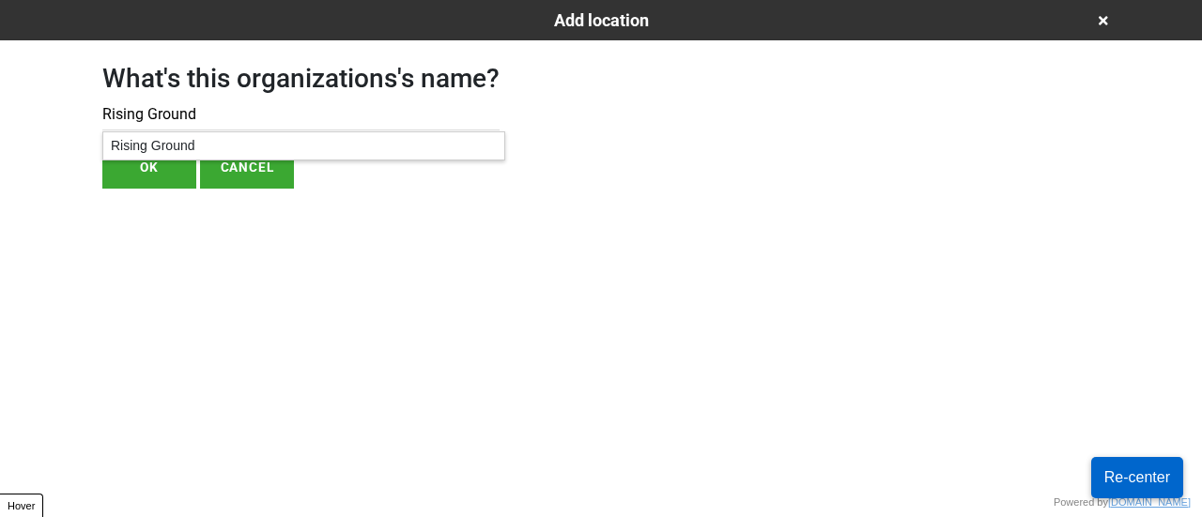
type input "Rising Ground"
click at [186, 146] on div "Rising Ground" at bounding box center [303, 145] width 401 height 27
click at [151, 172] on button "OK" at bounding box center [149, 167] width 94 height 43
